Goal: Information Seeking & Learning: Learn about a topic

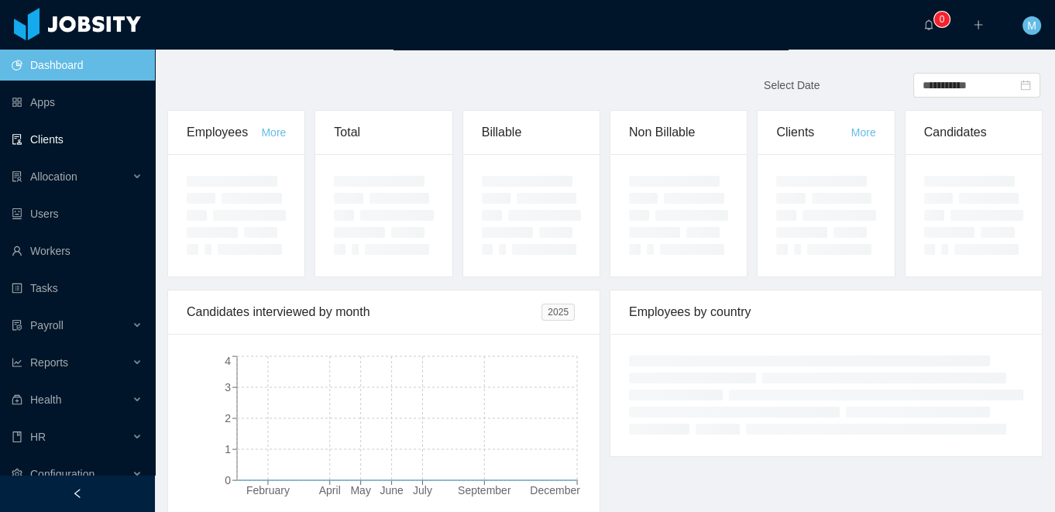
click at [73, 149] on link "Clients" at bounding box center [77, 139] width 131 height 31
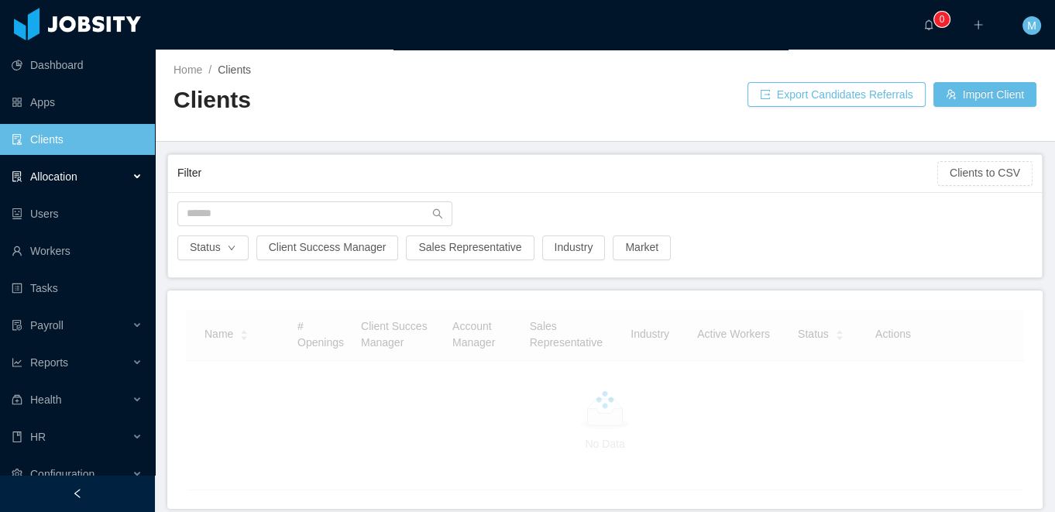
click at [73, 177] on span "Allocation" at bounding box center [53, 176] width 47 height 12
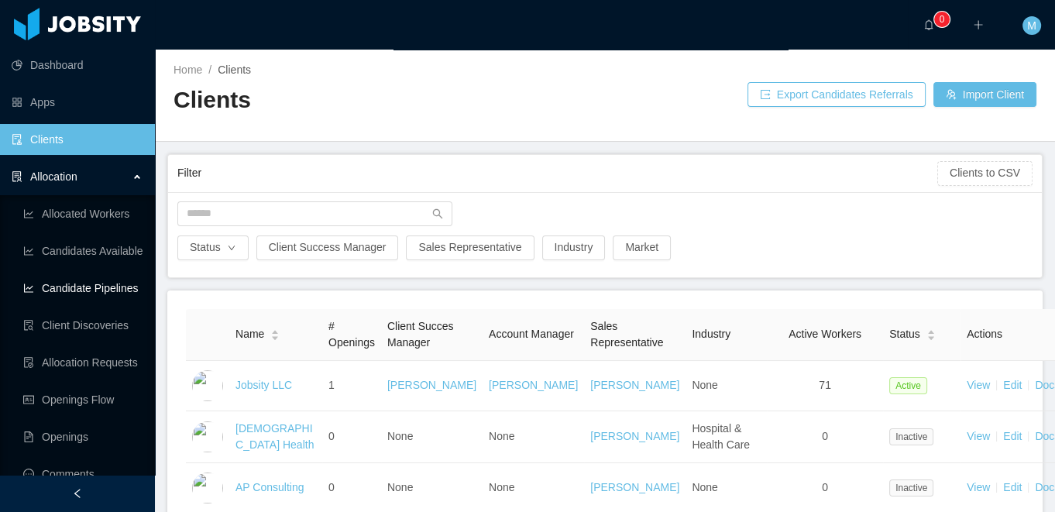
scroll to position [51, 0]
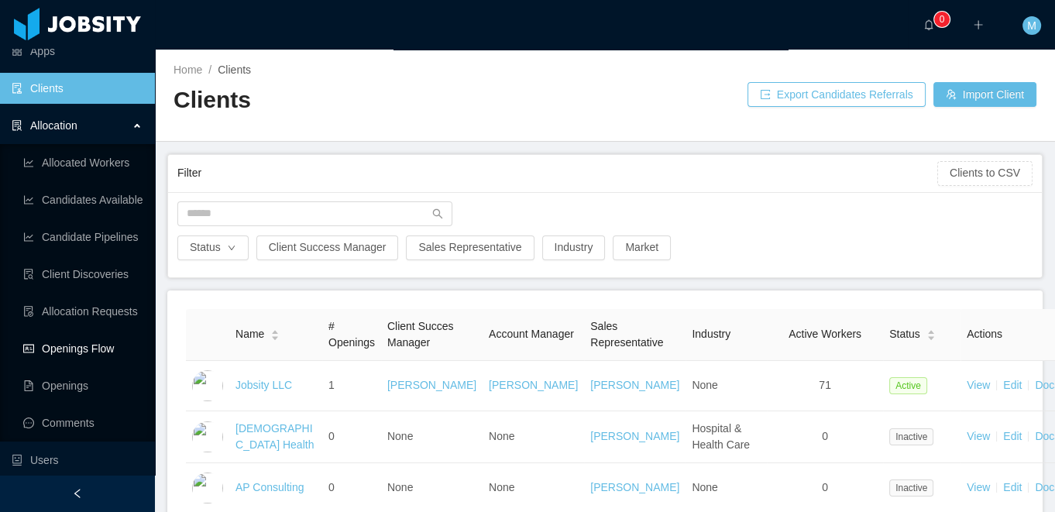
click at [82, 345] on link "Openings Flow" at bounding box center [82, 348] width 119 height 31
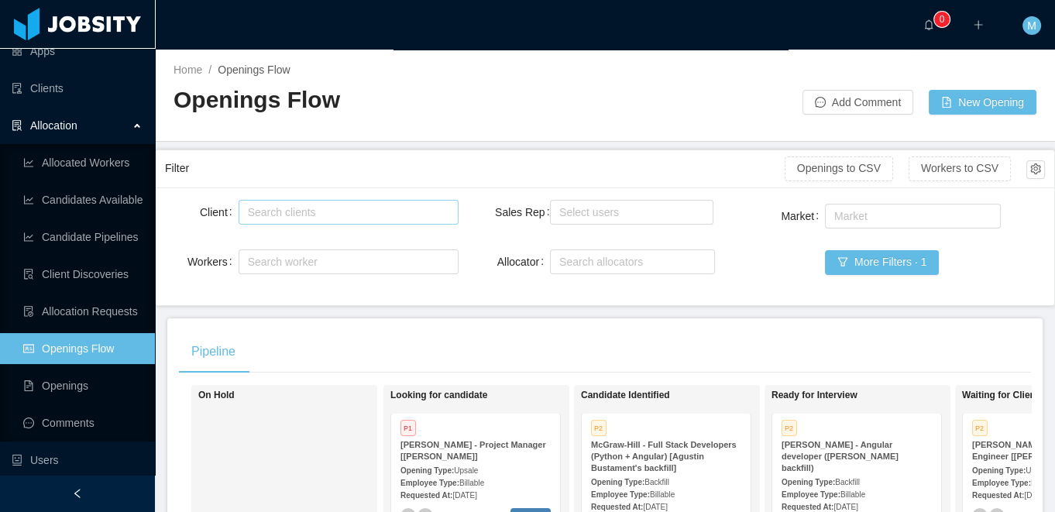
click at [292, 218] on div "Search clients" at bounding box center [345, 212] width 194 height 15
type input "******"
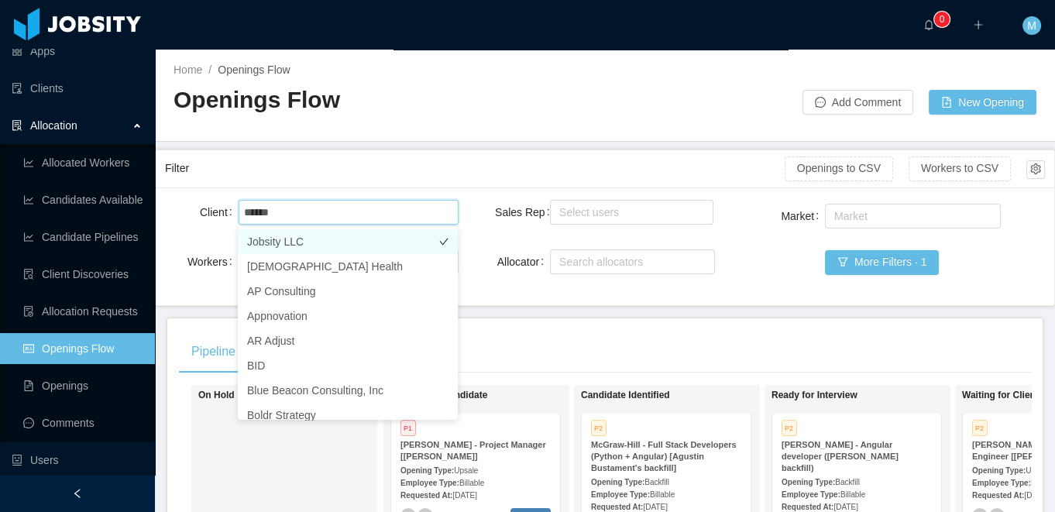
click at [328, 249] on li "Jobsity LLC" at bounding box center [348, 241] width 220 height 25
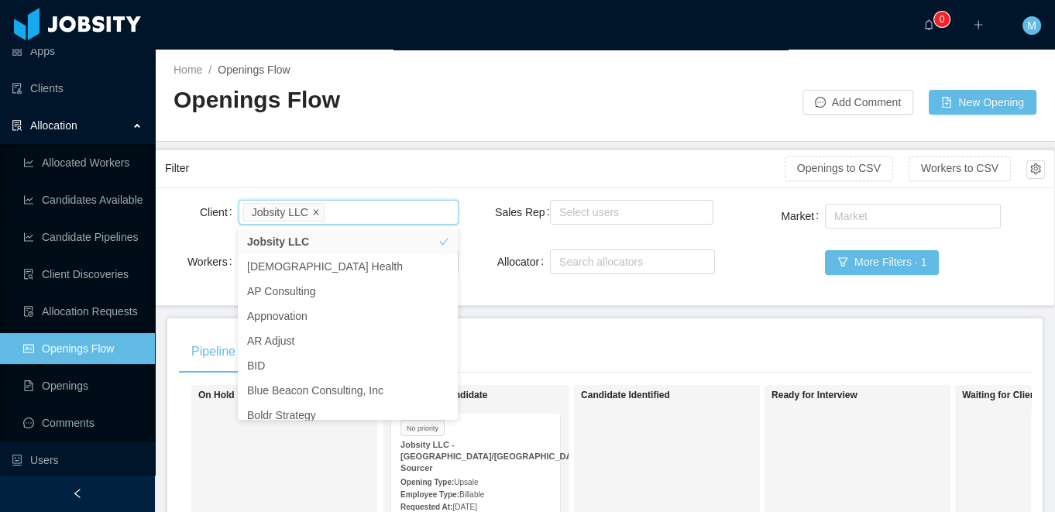
click at [318, 213] on icon "icon: close" at bounding box center [315, 210] width 5 height 5
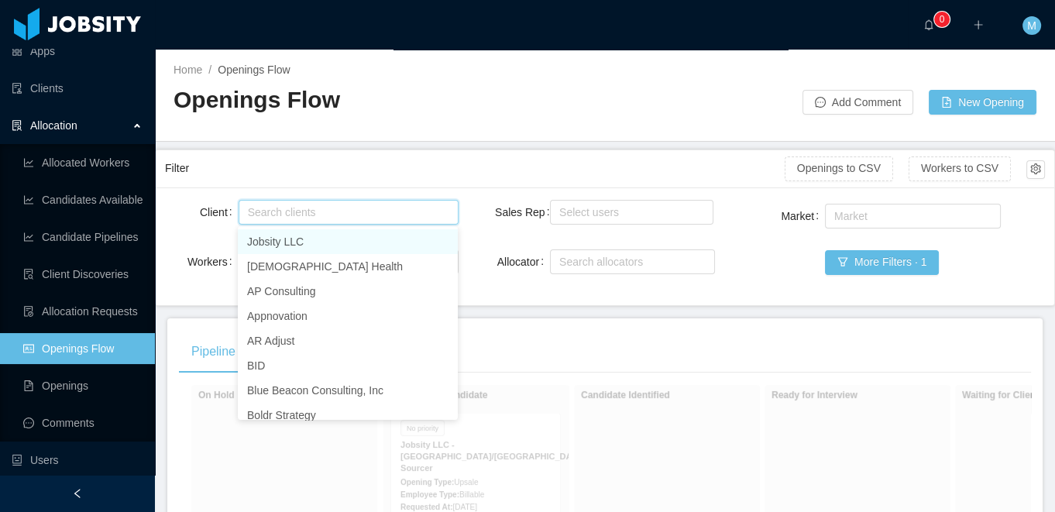
click at [315, 212] on div "Search clients" at bounding box center [345, 212] width 194 height 15
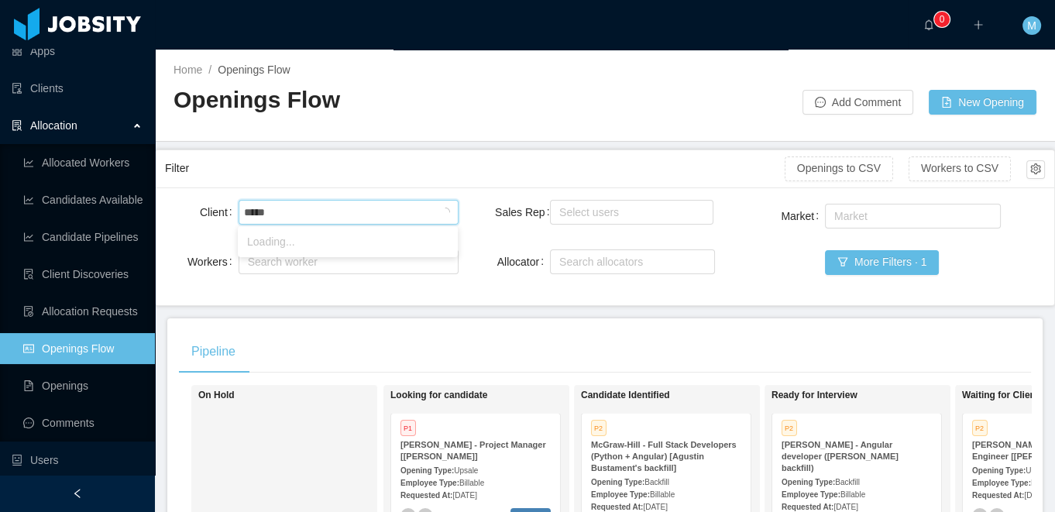
type input "******"
click at [311, 243] on li "Glance Networks" at bounding box center [348, 241] width 220 height 25
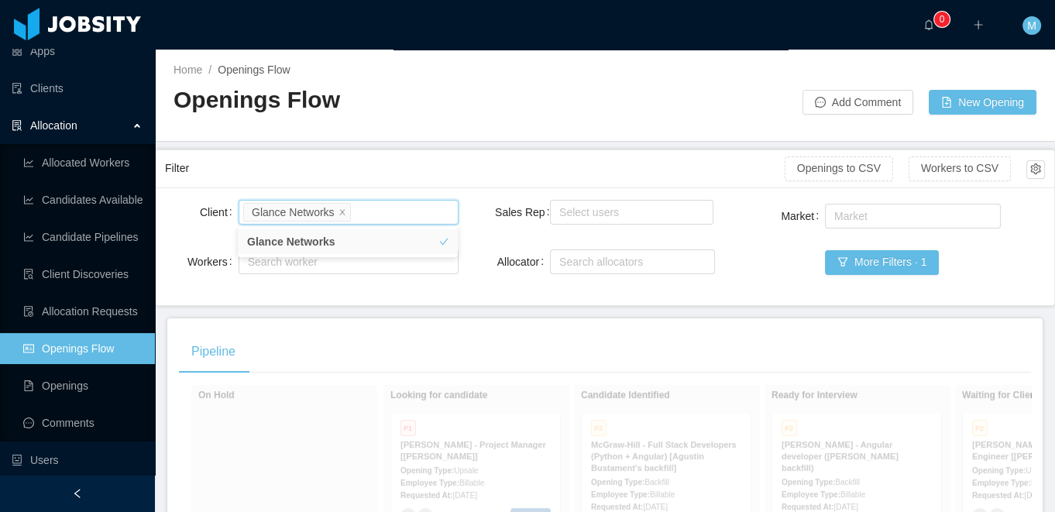
click at [448, 143] on main "Home / Openings Flow / Openings Flow Add Comment New Opening Filter Openings to…" at bounding box center [605, 281] width 900 height 463
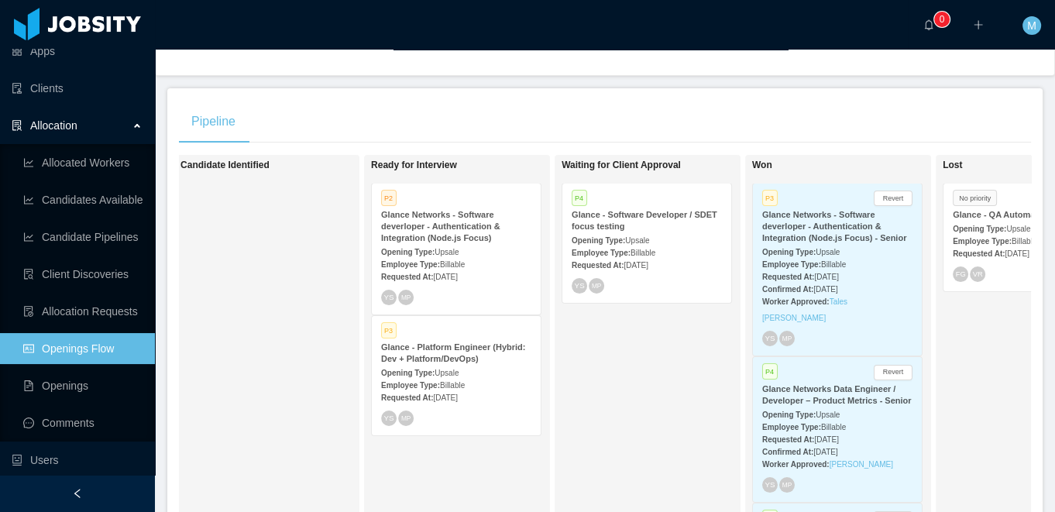
scroll to position [225, 0]
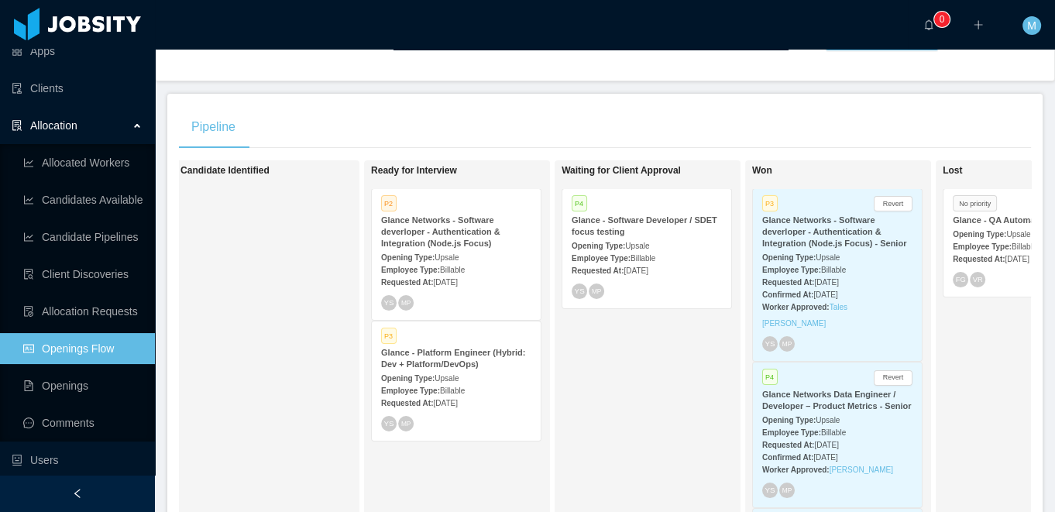
click at [655, 215] on strong "Glance - Software Developer / SDET focus testing" at bounding box center [645, 225] width 146 height 21
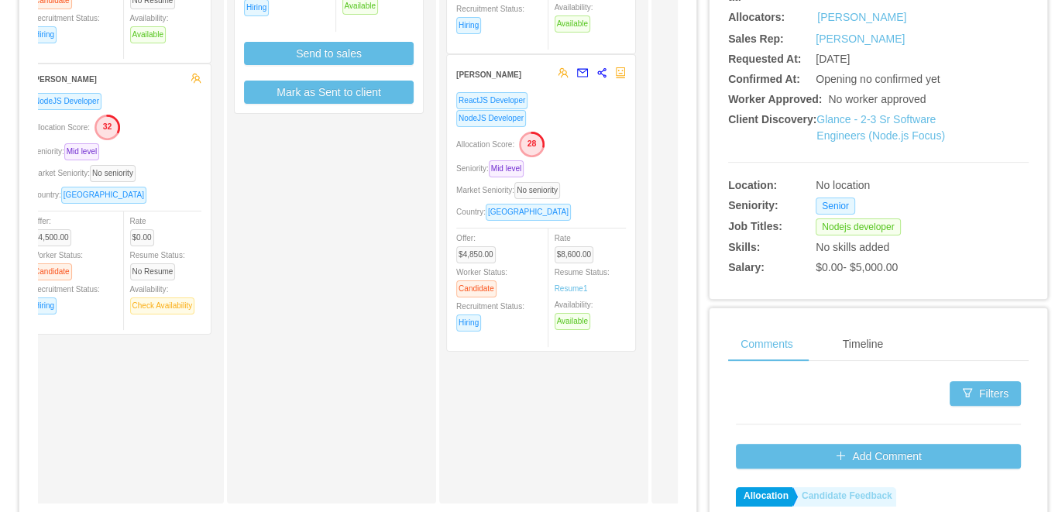
scroll to position [206, 0]
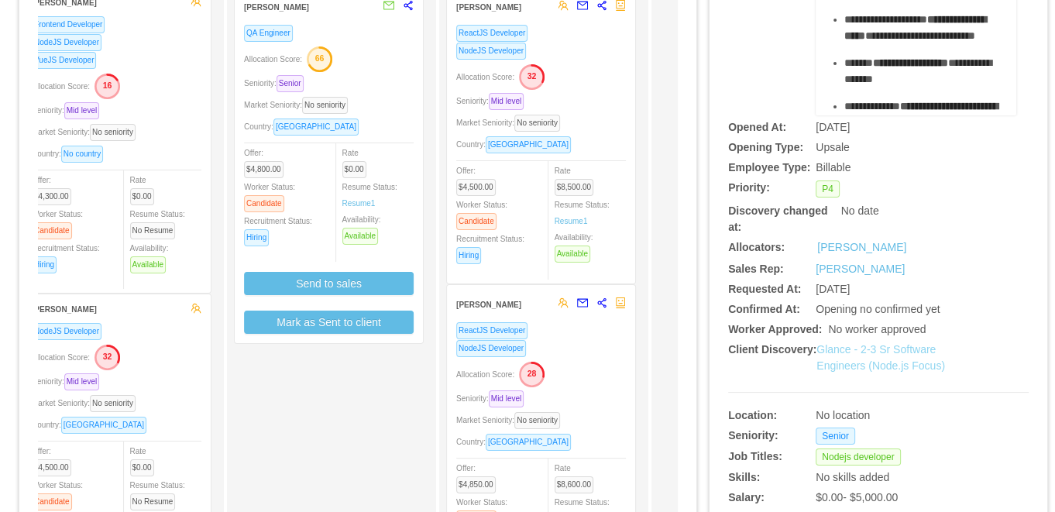
click at [893, 367] on link "Glance - 2-3 Sr Software Engineers (Node.js Focus)" at bounding box center [881, 357] width 129 height 29
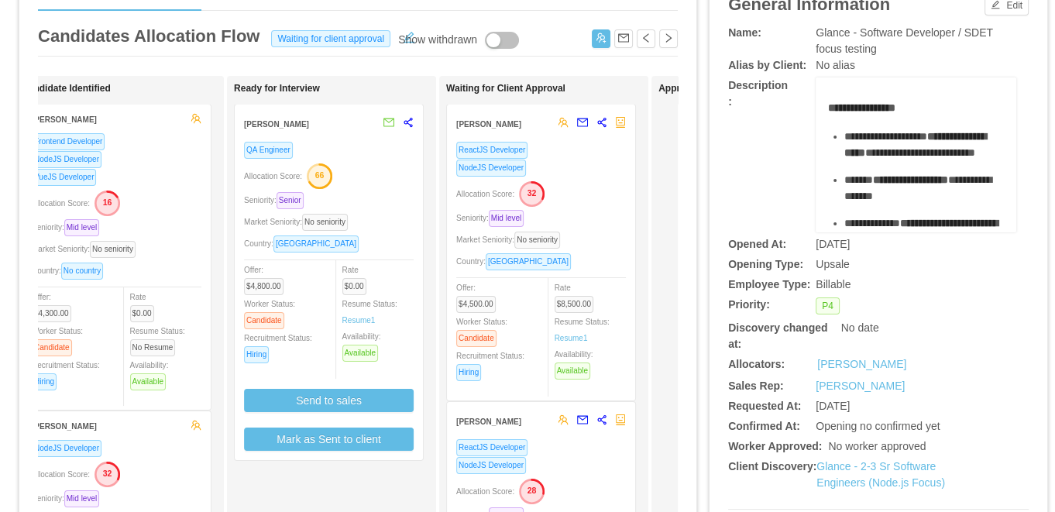
scroll to position [0, 0]
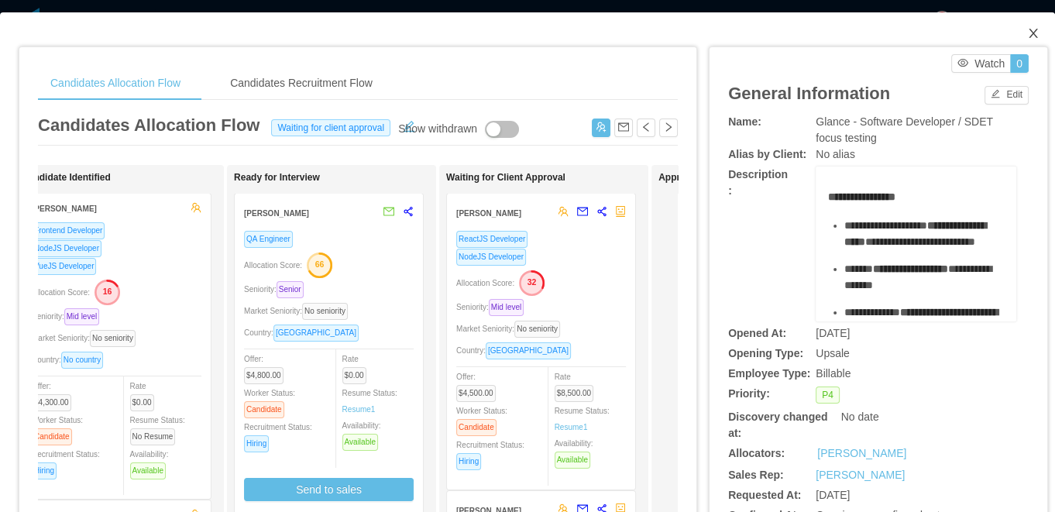
click at [1028, 33] on icon "icon: close" at bounding box center [1033, 33] width 12 height 12
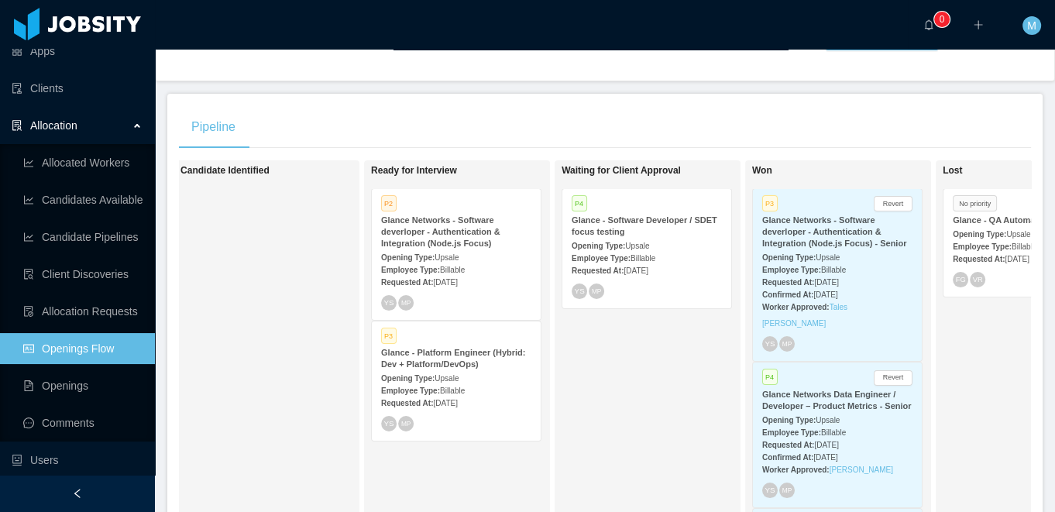
click at [414, 376] on strong "Opening Type:" at bounding box center [407, 378] width 53 height 9
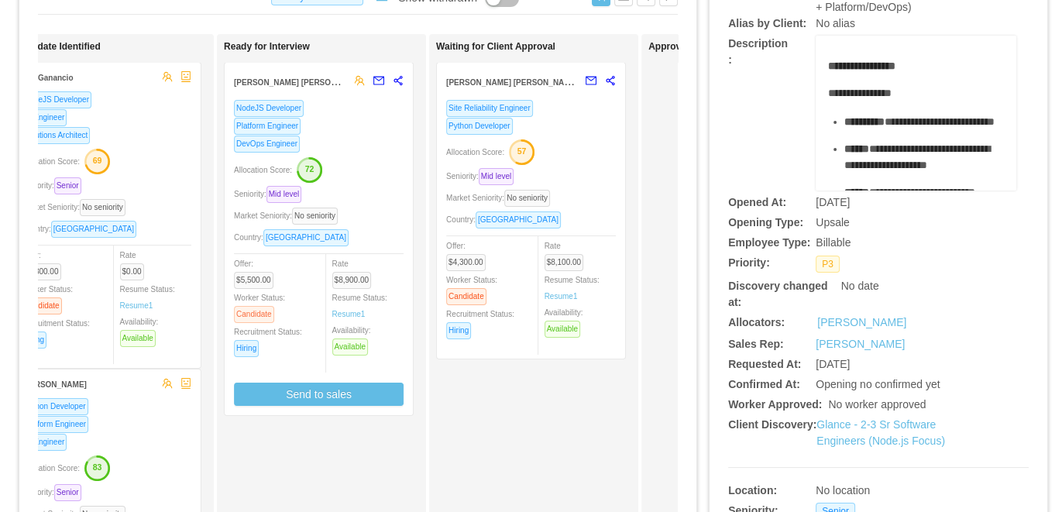
scroll to position [0, 341]
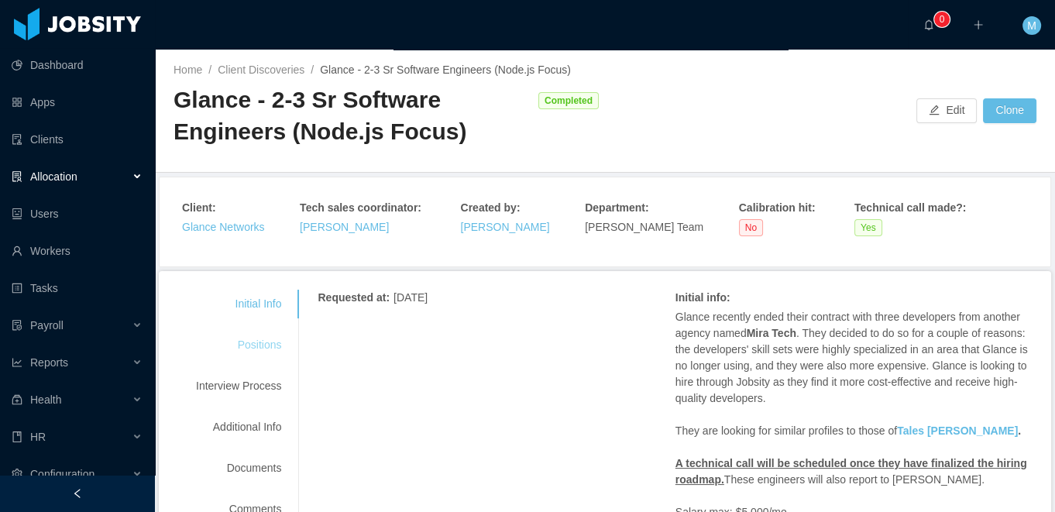
click at [275, 334] on div "Positions" at bounding box center [238, 345] width 122 height 29
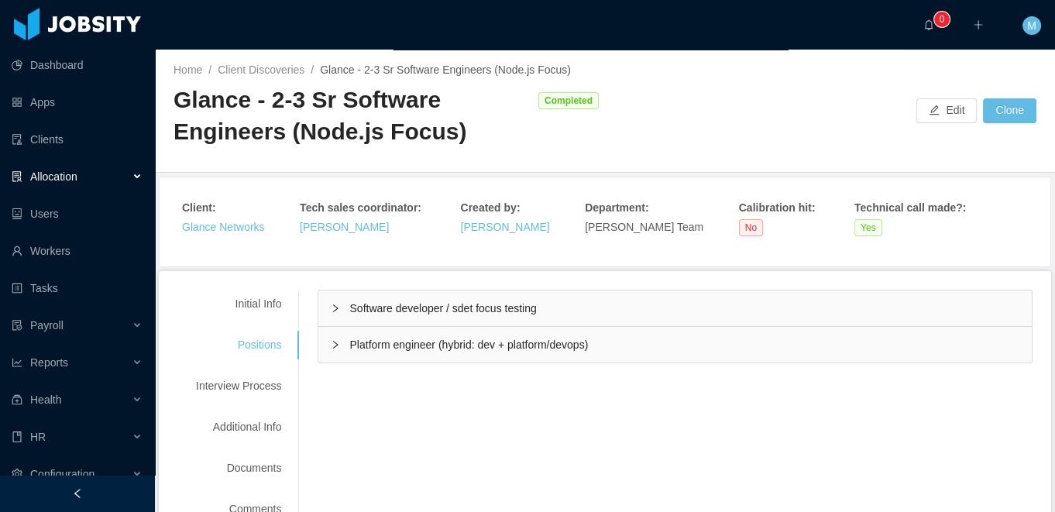
click at [440, 310] on span "Software developer / sdet focus testing" at bounding box center [442, 308] width 187 height 12
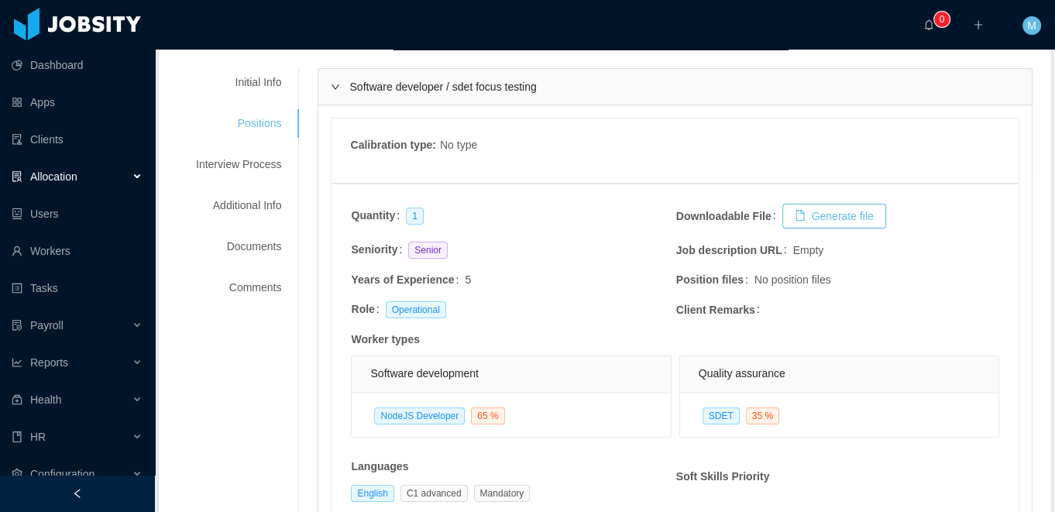
scroll to position [90, 0]
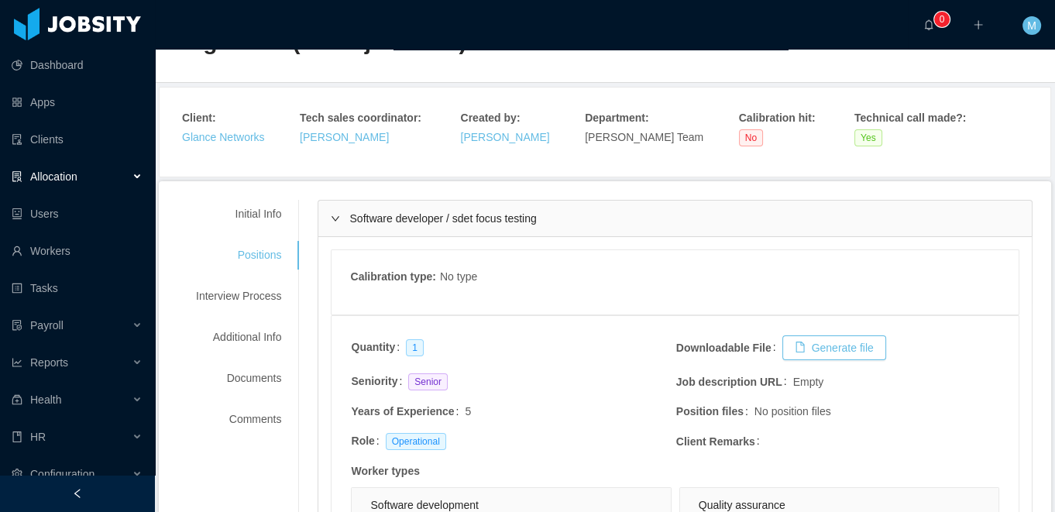
click at [467, 217] on span "Software developer / sdet focus testing" at bounding box center [442, 218] width 187 height 12
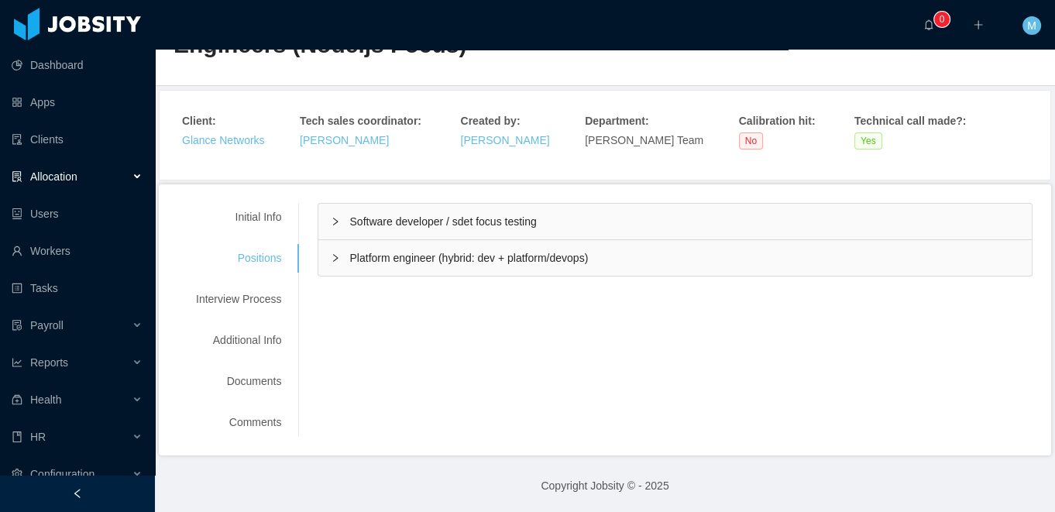
click at [412, 261] on span "Platform engineer (hybrid: dev + platform/devops)" at bounding box center [468, 258] width 239 height 12
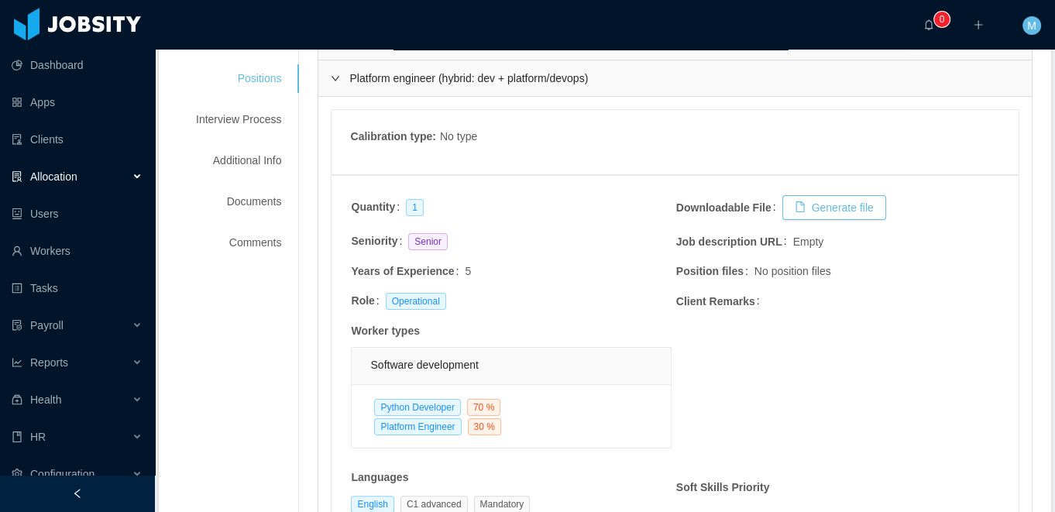
scroll to position [0, 0]
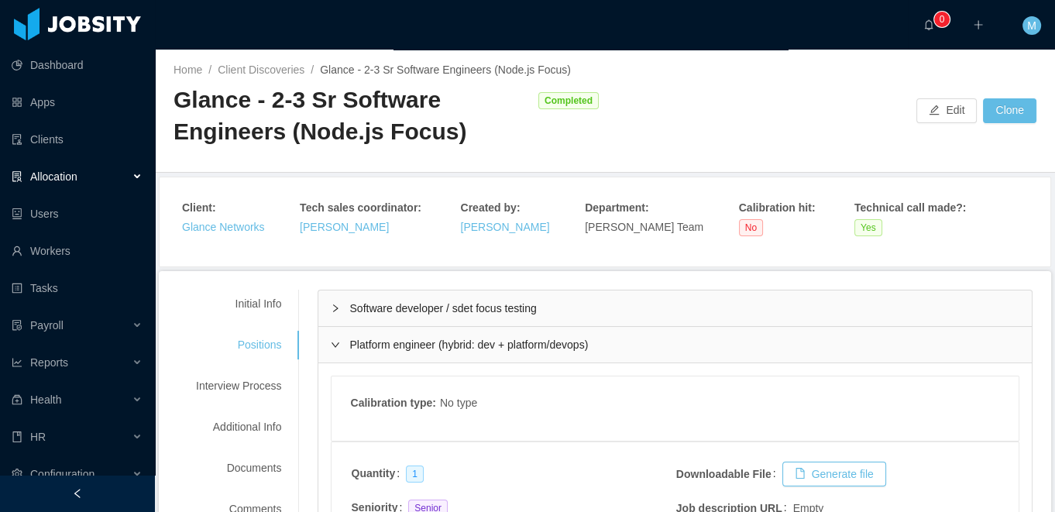
click at [345, 338] on div "Platform engineer (hybrid: dev + platform/devops)" at bounding box center [675, 345] width 714 height 36
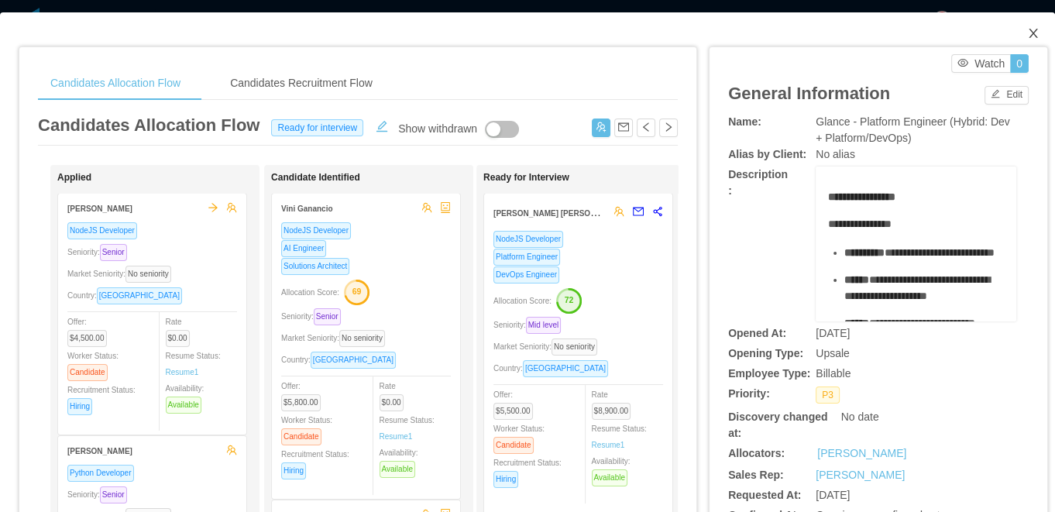
click at [1033, 36] on icon "icon: close" at bounding box center [1033, 33] width 12 height 12
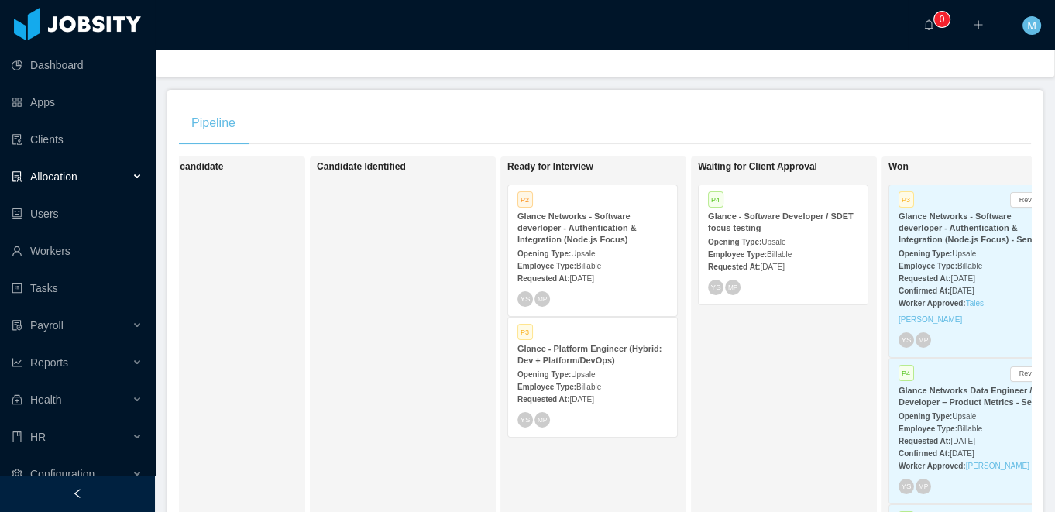
scroll to position [237, 0]
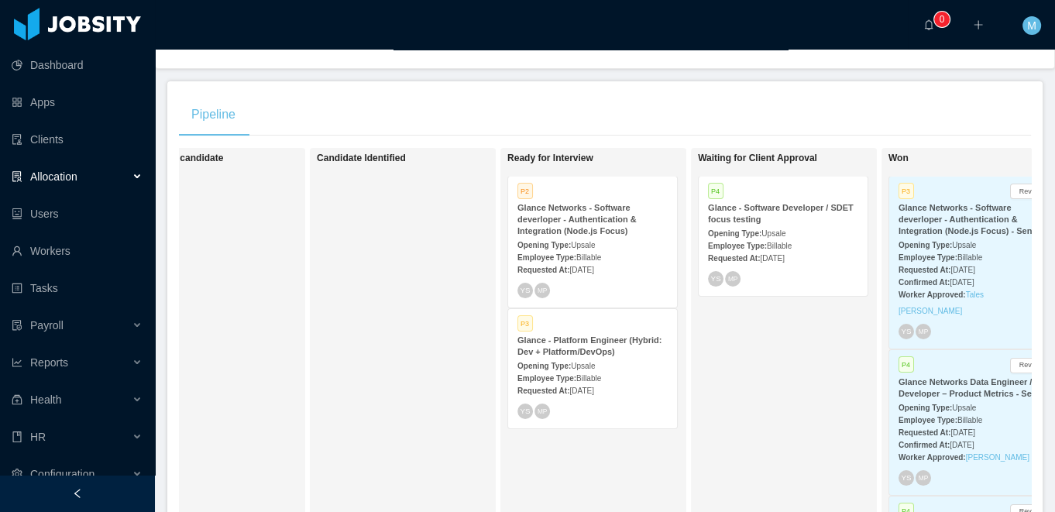
click at [547, 232] on strong "Glance Networks - Software deverloper - Authentication & Integration (Node.js F…" at bounding box center [577, 219] width 119 height 33
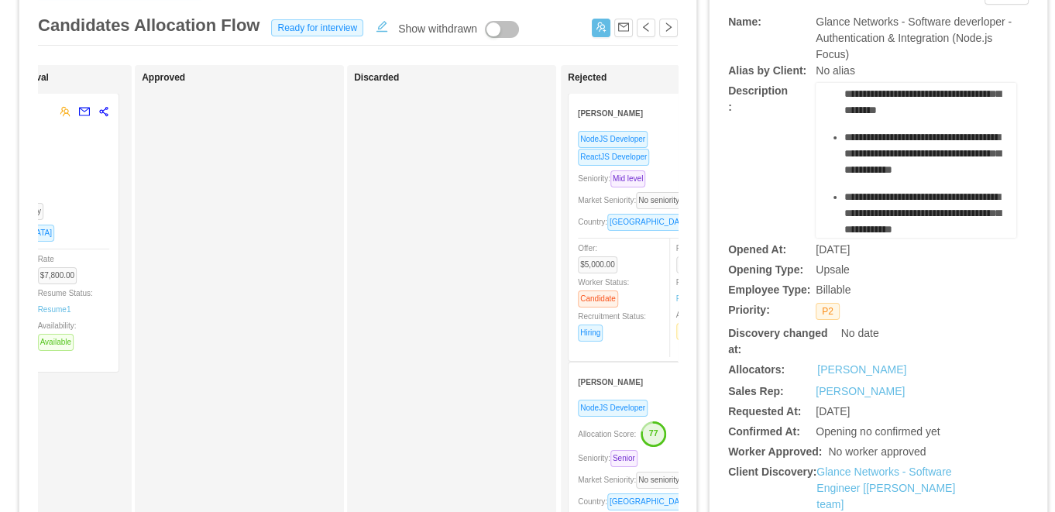
scroll to position [0, 411]
